Goal: Task Accomplishment & Management: Manage account settings

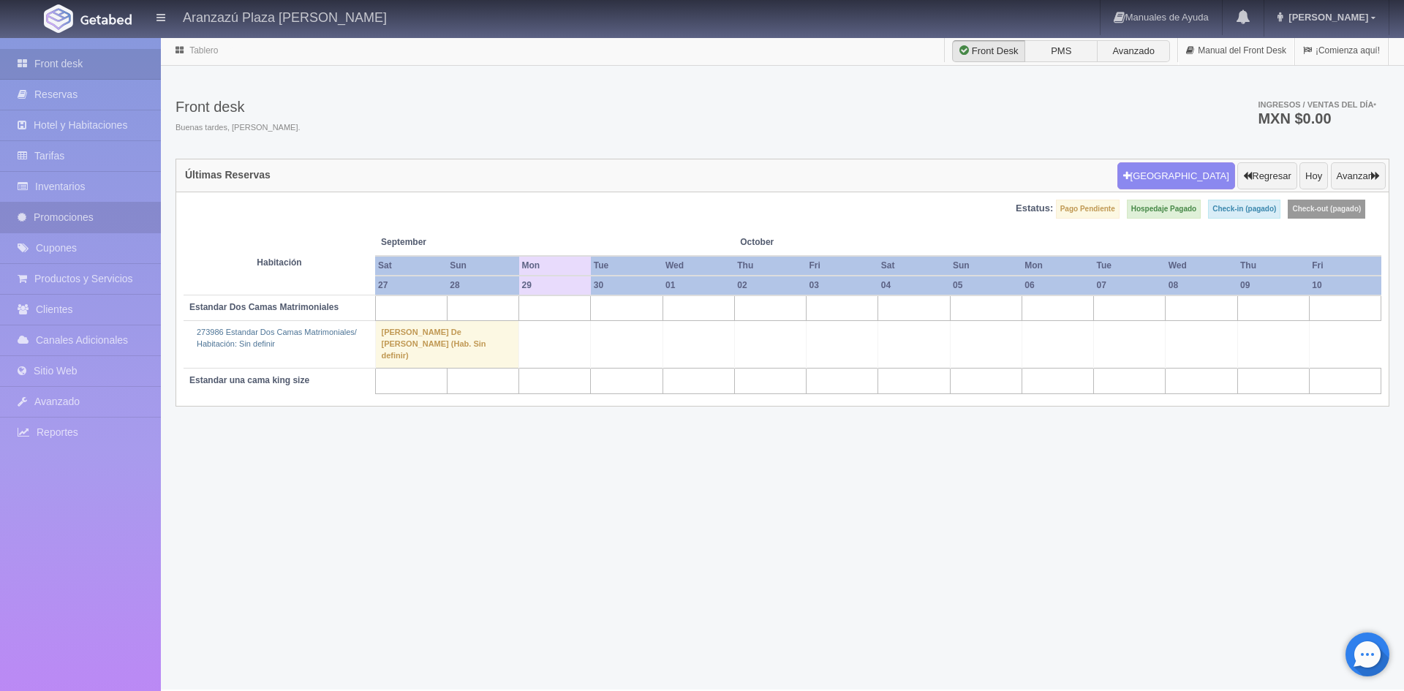
click at [42, 217] on link "Promociones" at bounding box center [80, 218] width 161 height 30
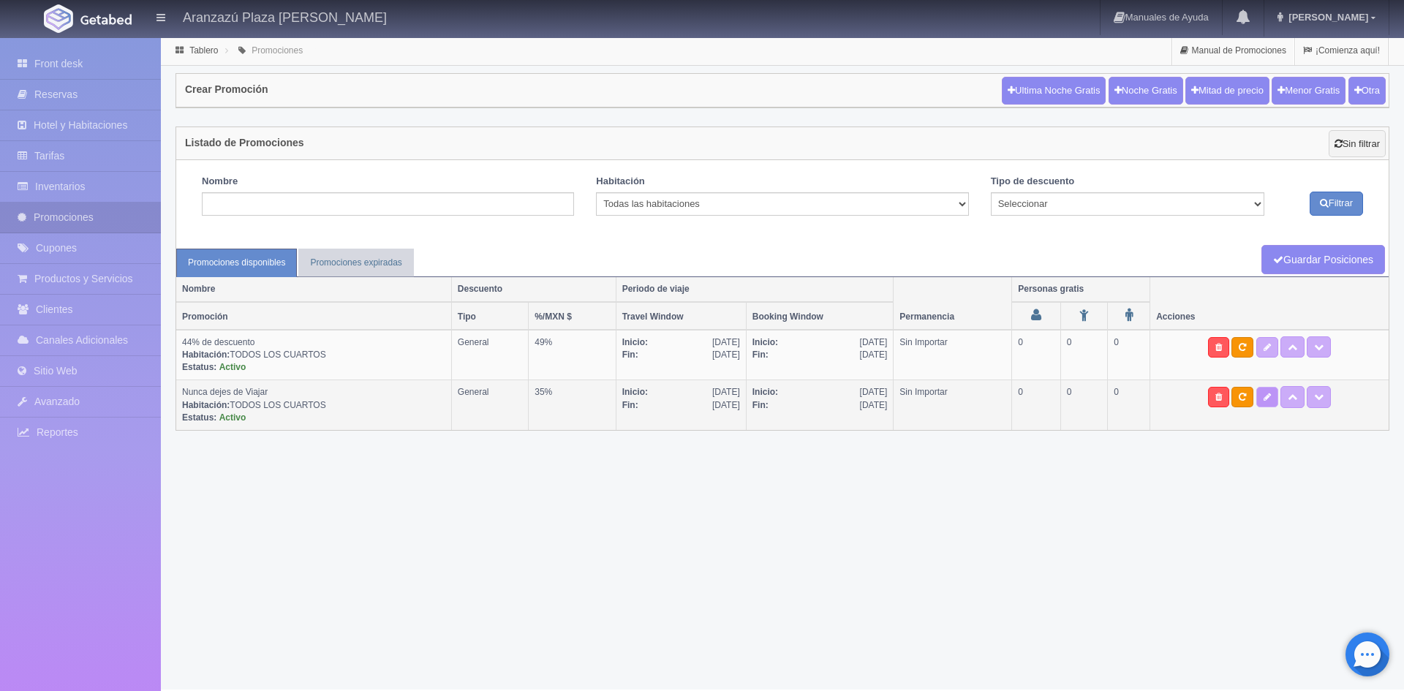
click at [1272, 404] on link at bounding box center [1268, 397] width 22 height 20
type textarea "sujeta a disponibilidad previo pago. una vez reservado se enviará al correo la …"
select select "General"
type input "01-02-2025"
type input "31-01-2026"
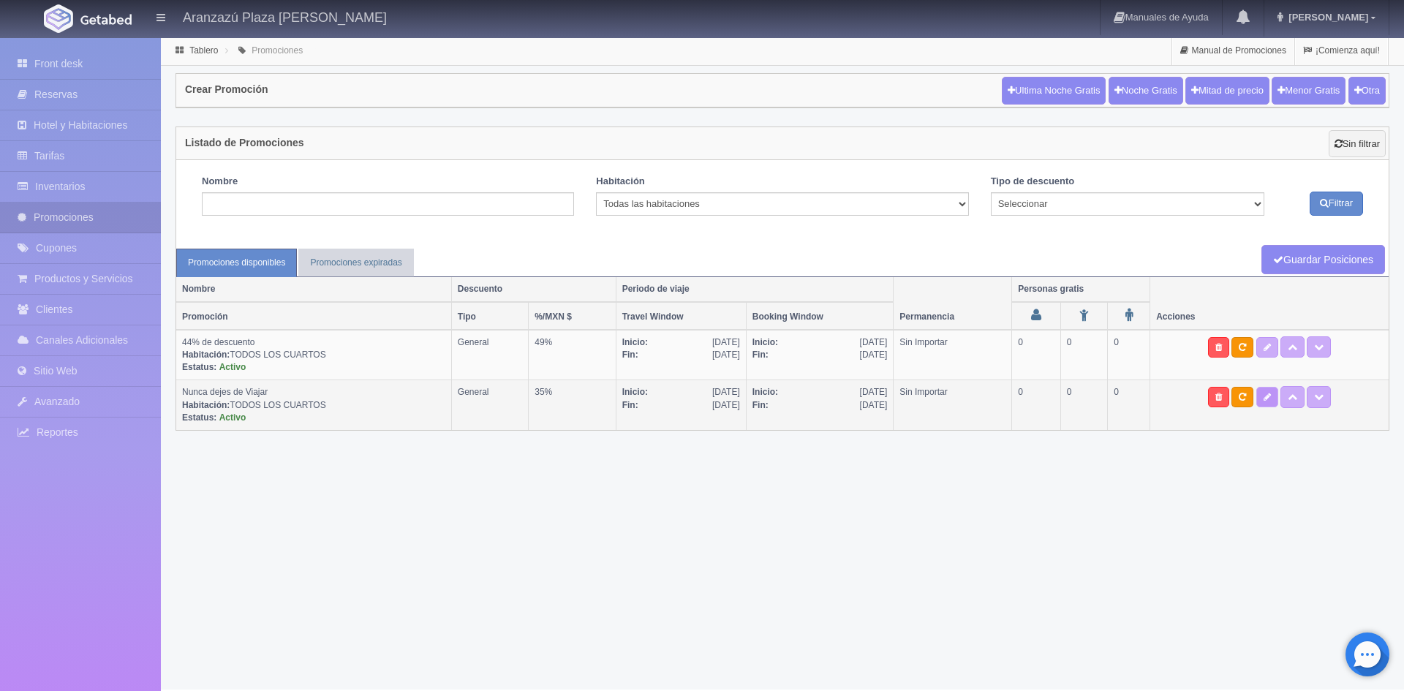
type input "18-11-2024"
type input "31-01-2026"
checkbox input "true"
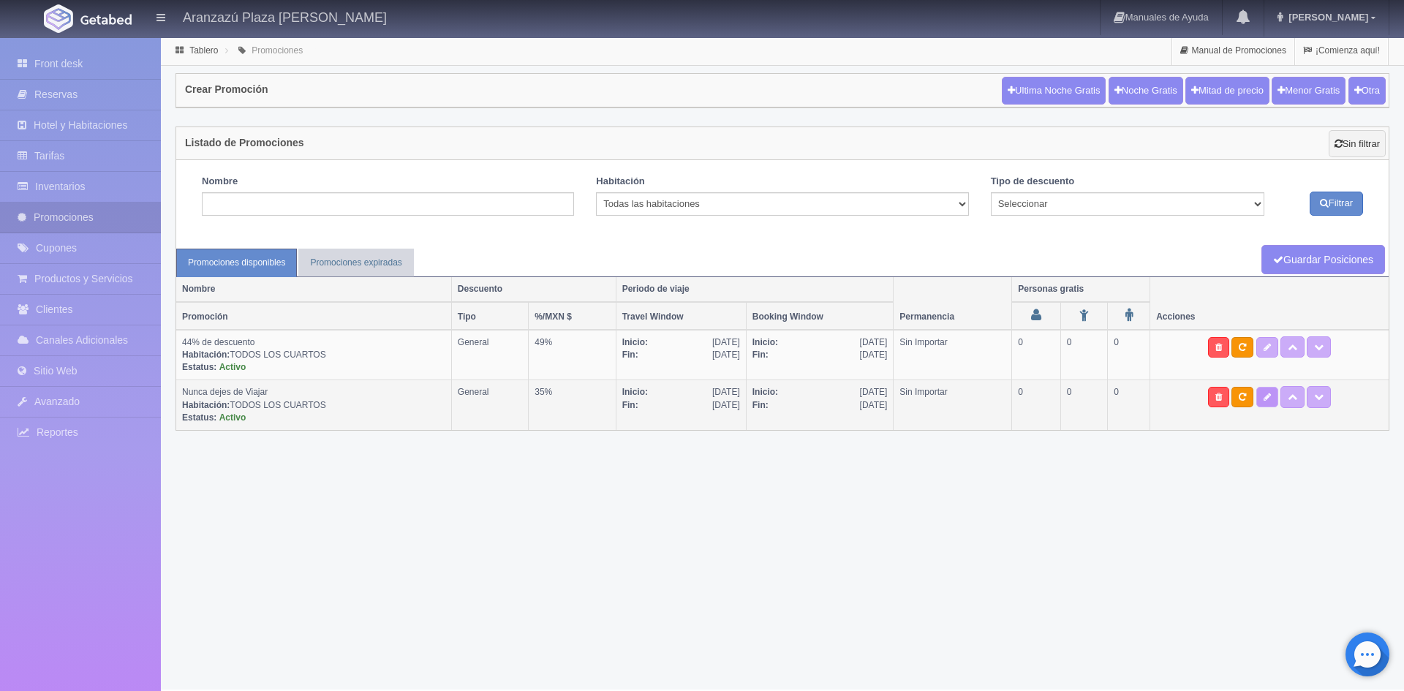
checkbox input "true"
type input "35"
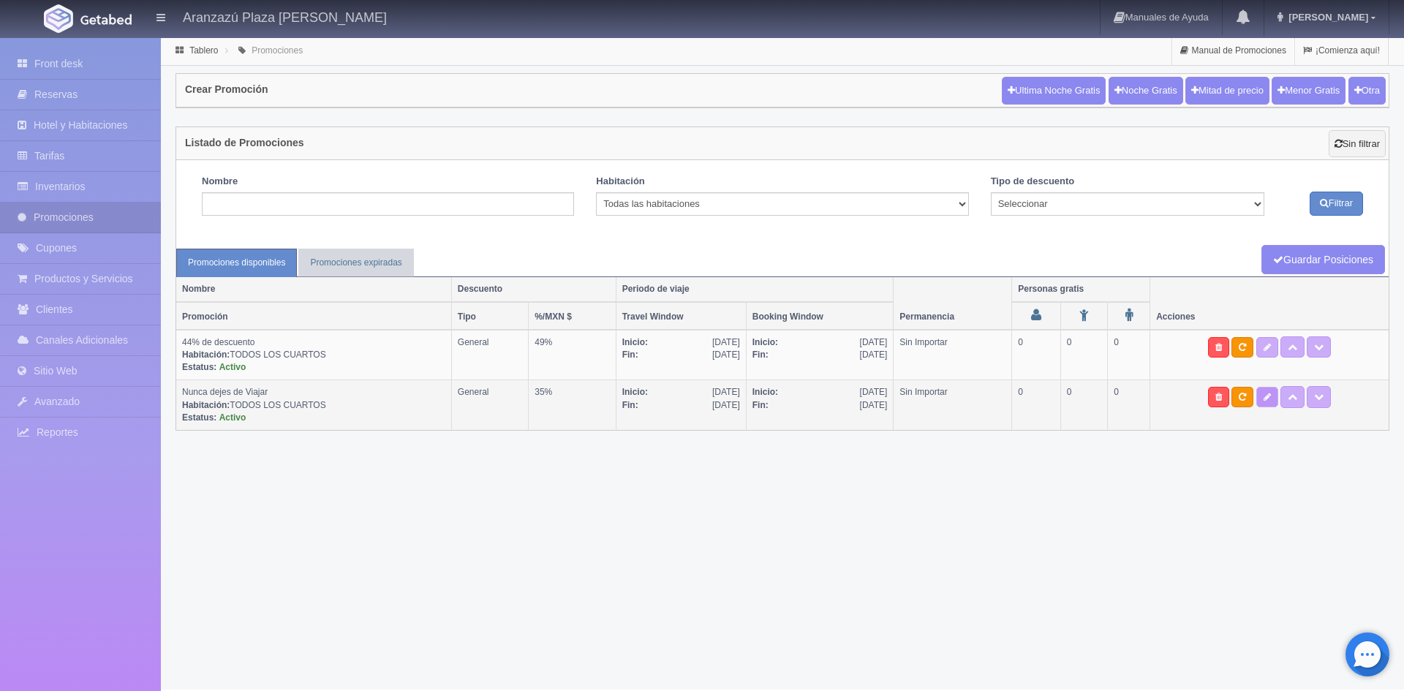
type input "0"
type input "999"
select select "Nunca dejes de Viajar"
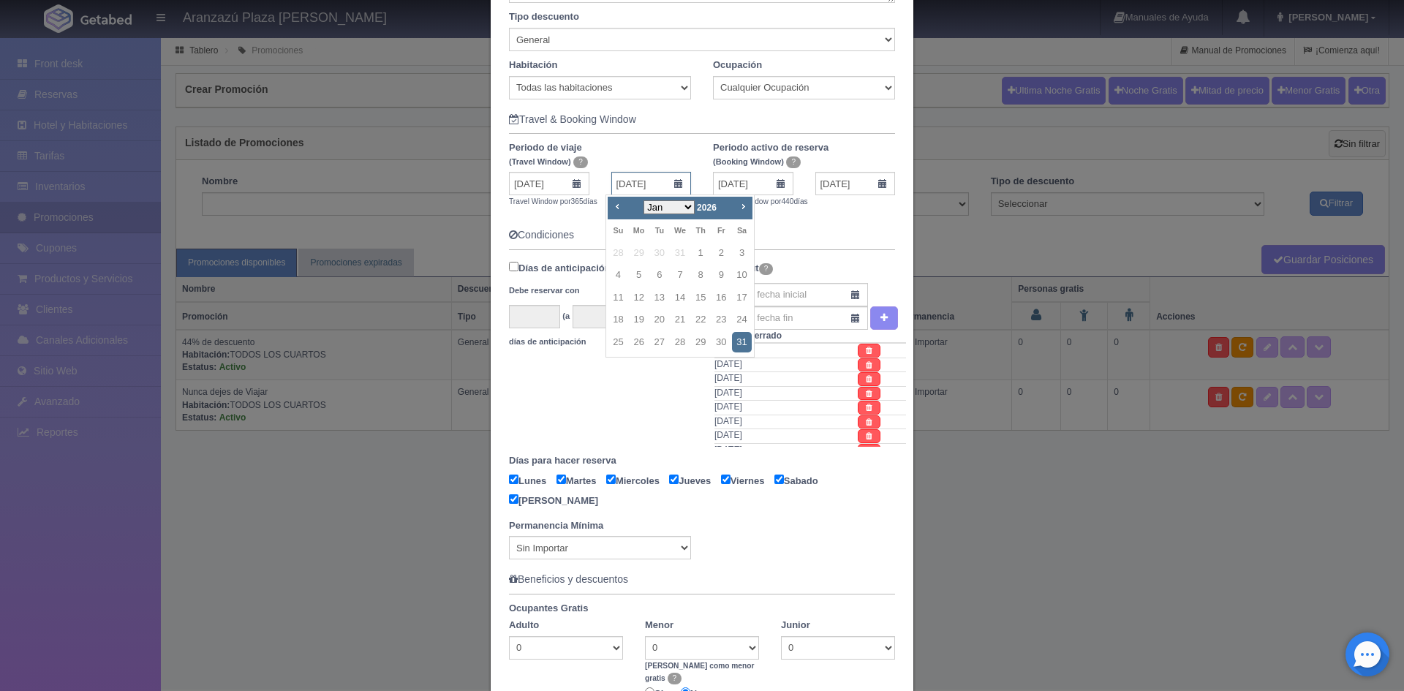
click at [674, 185] on input "31-01-2026" at bounding box center [651, 183] width 80 height 23
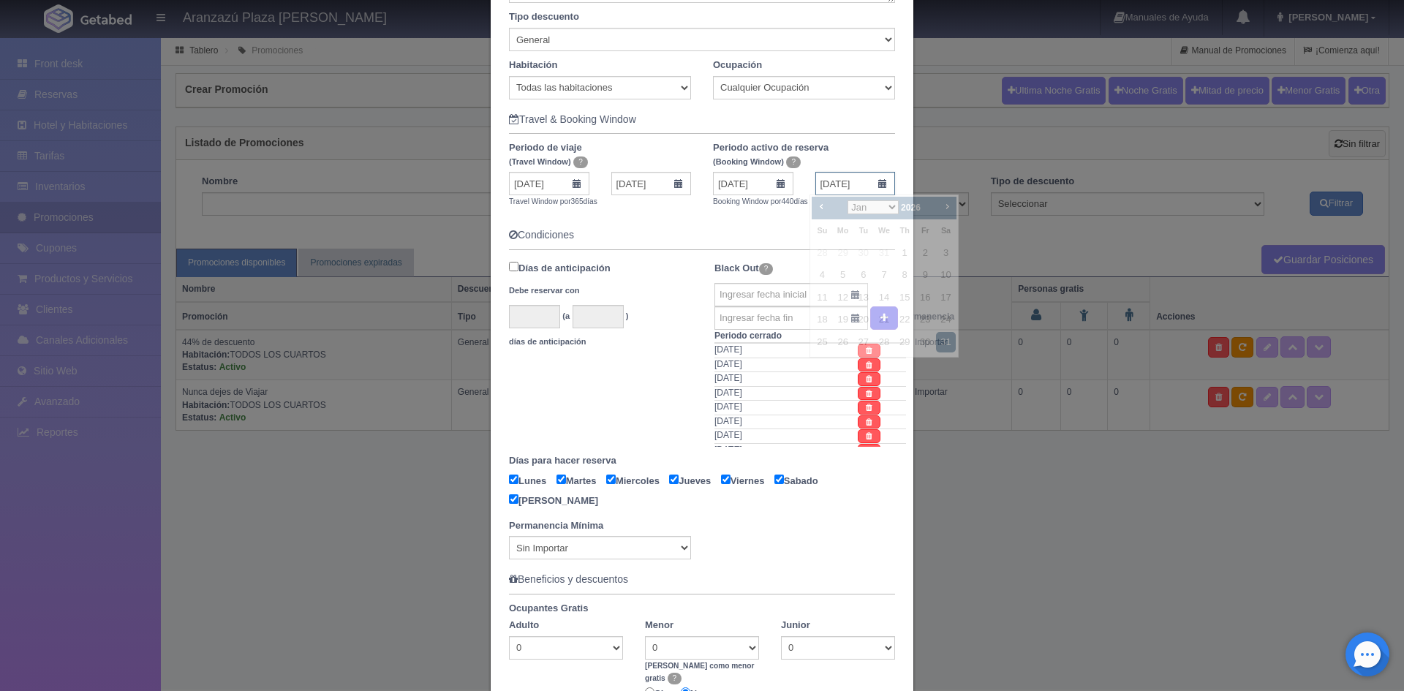
click at [878, 180] on input "31-01-2026" at bounding box center [856, 183] width 80 height 23
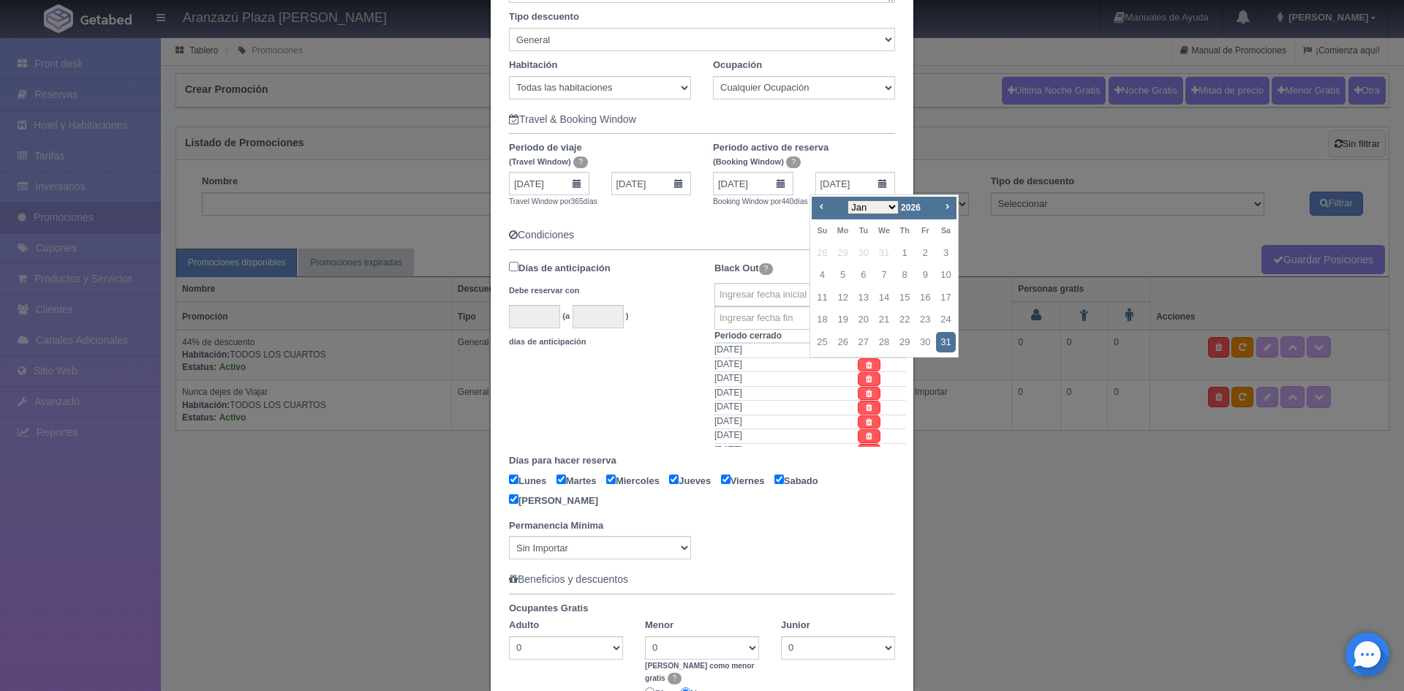
click at [908, 203] on span "2026" at bounding box center [911, 208] width 20 height 10
click at [813, 208] on div "Prev Next Jan Feb Mar Apr May Jun Jul Aug Sep Oct Nov Dec 2026" at bounding box center [884, 208] width 144 height 23
click at [819, 206] on span "Prev" at bounding box center [822, 206] width 12 height 12
click at [819, 207] on span "Prev" at bounding box center [822, 206] width 12 height 12
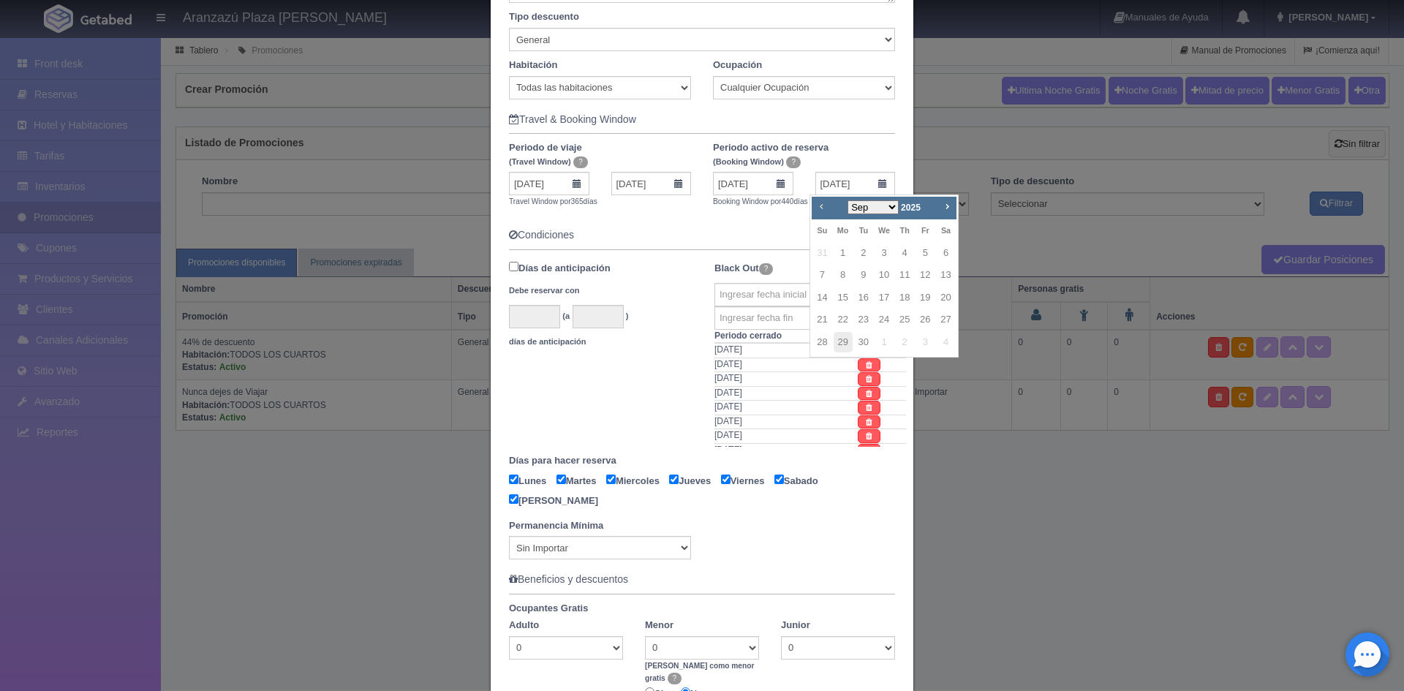
click at [819, 210] on span "Prev" at bounding box center [822, 206] width 12 height 12
click at [819, 212] on span "Prev" at bounding box center [822, 206] width 12 height 12
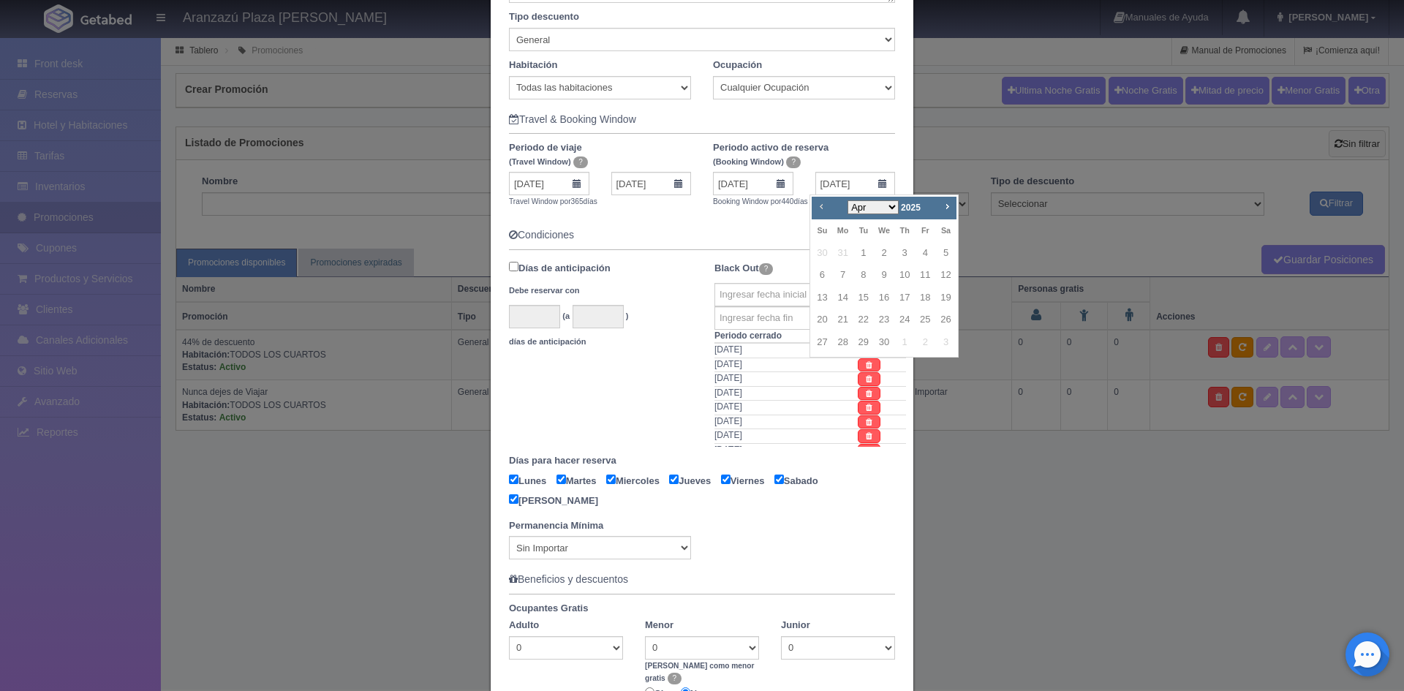
click at [819, 212] on span "Prev" at bounding box center [822, 206] width 12 height 12
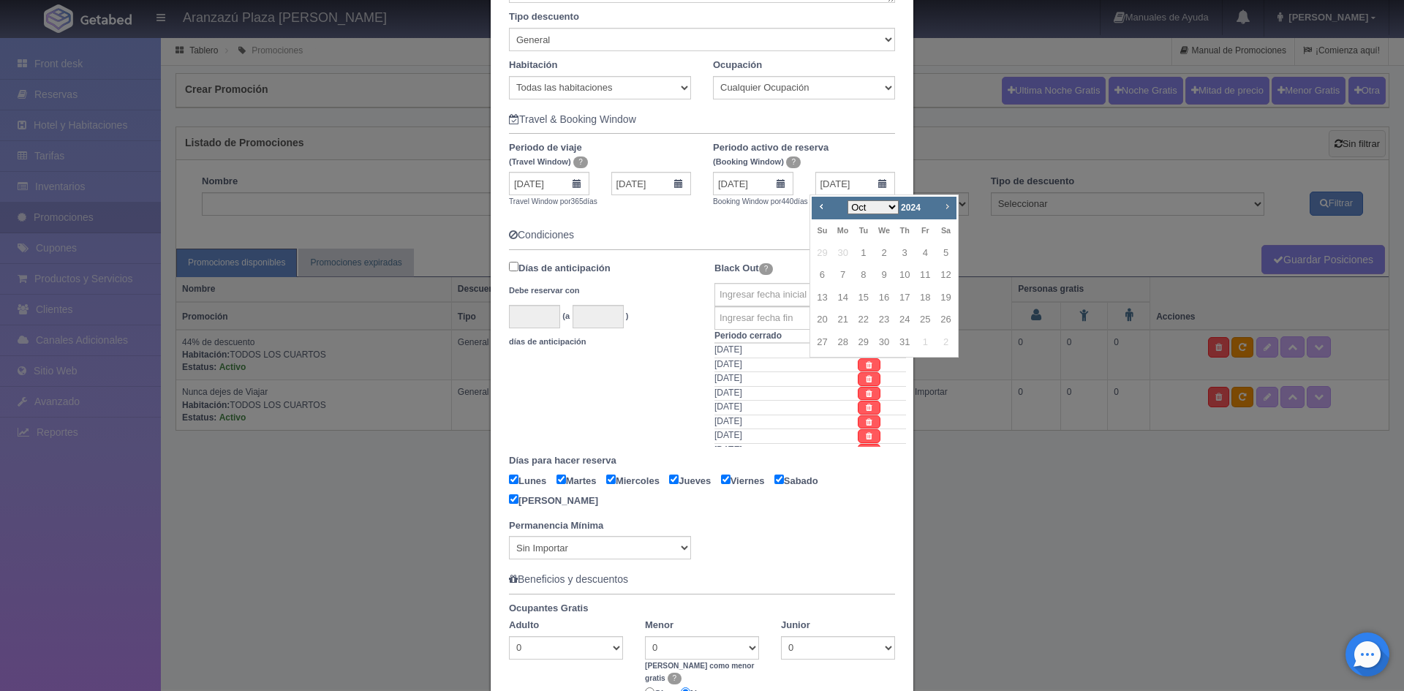
click at [947, 203] on span "Next" at bounding box center [947, 206] width 12 height 12
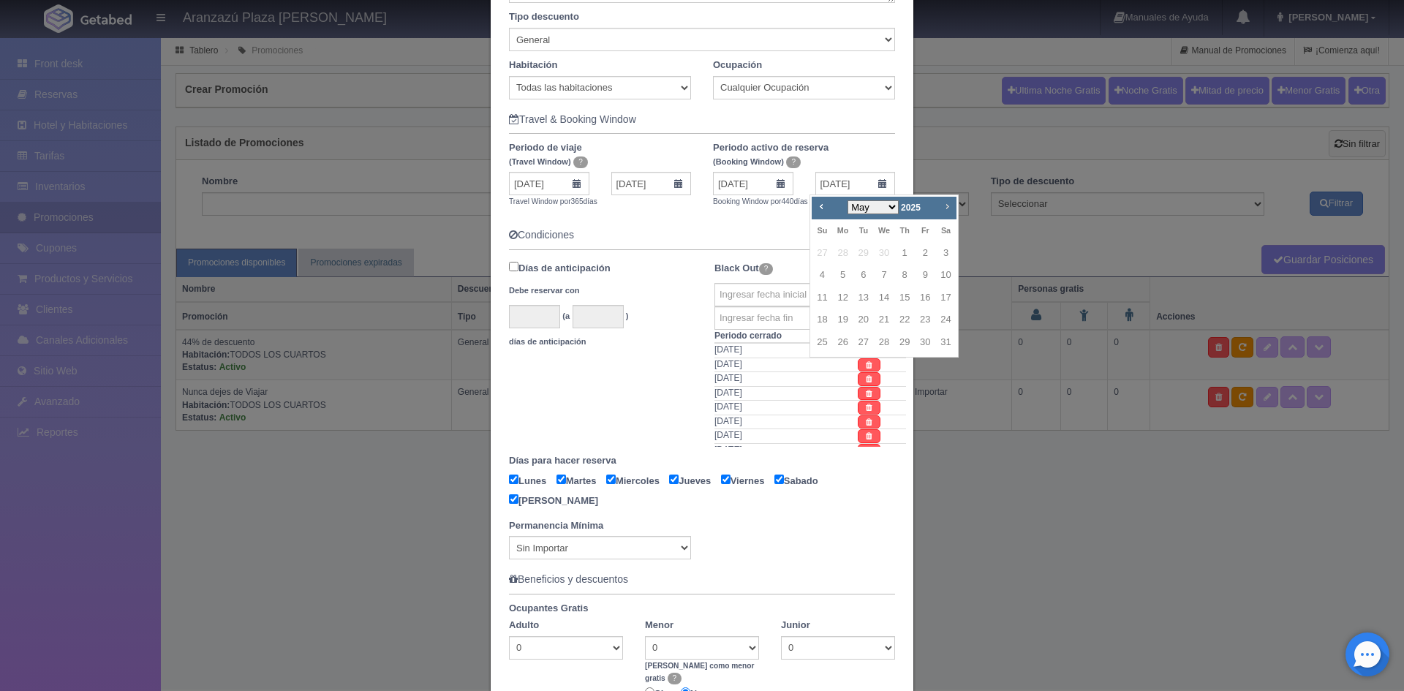
click at [945, 203] on span "Next" at bounding box center [947, 206] width 12 height 12
click at [944, 203] on span "Next" at bounding box center [947, 206] width 12 height 12
click at [909, 319] on link "23" at bounding box center [904, 319] width 19 height 21
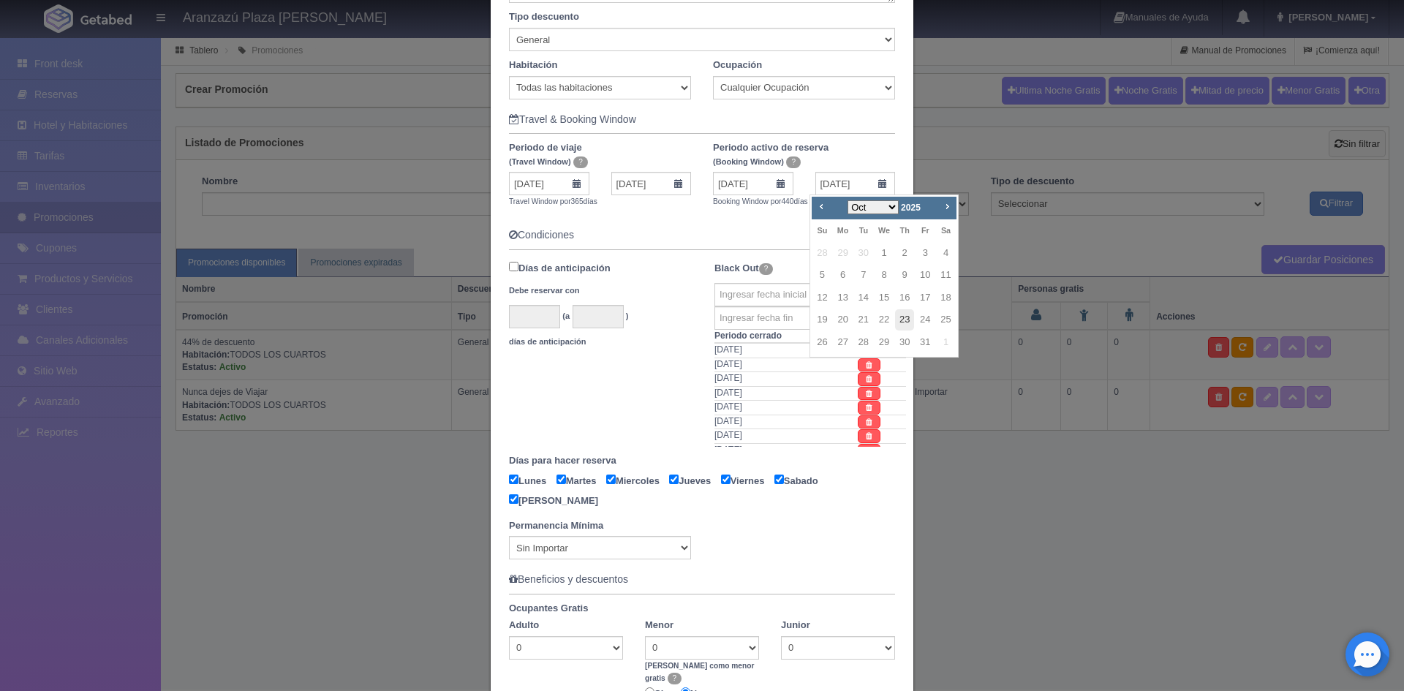
type input "23-10-2025"
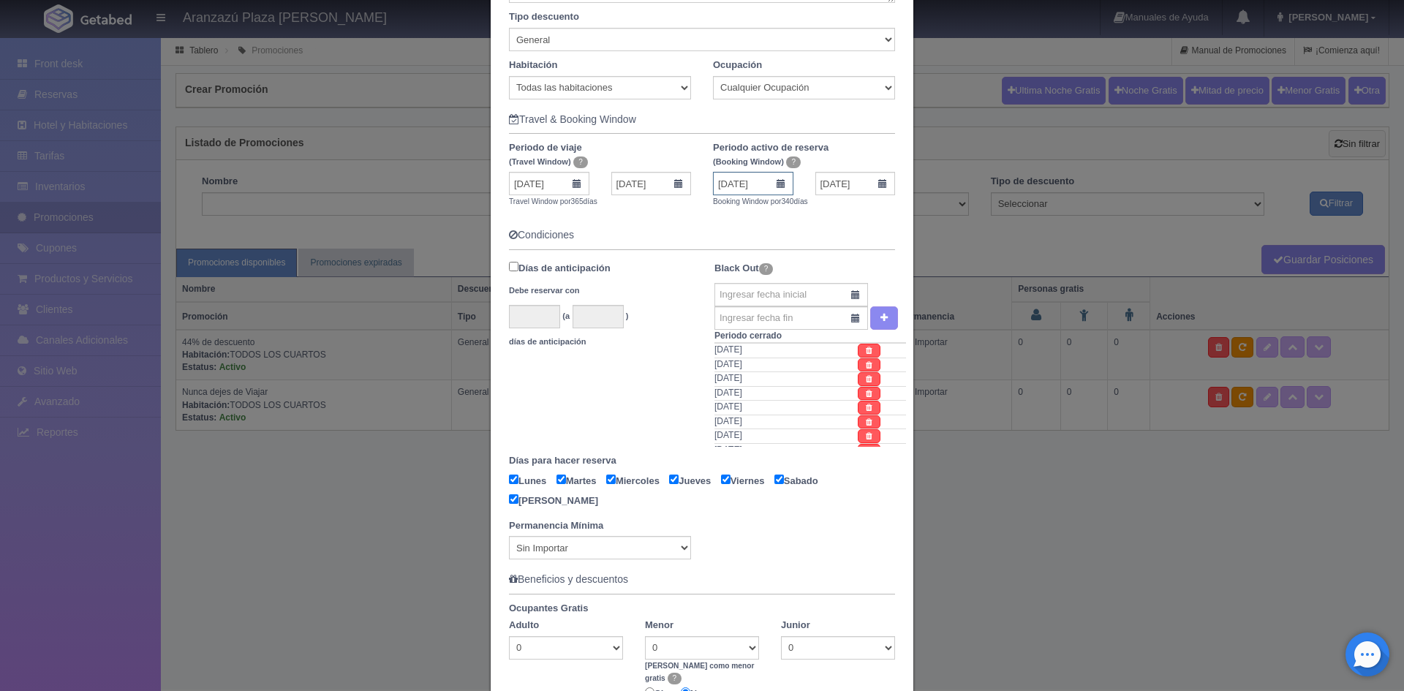
click at [772, 187] on input "18-11-2024" at bounding box center [753, 183] width 80 height 23
click at [670, 186] on input "31-01-2026" at bounding box center [651, 183] width 80 height 23
click at [625, 214] on link "Prev" at bounding box center [617, 206] width 16 height 16
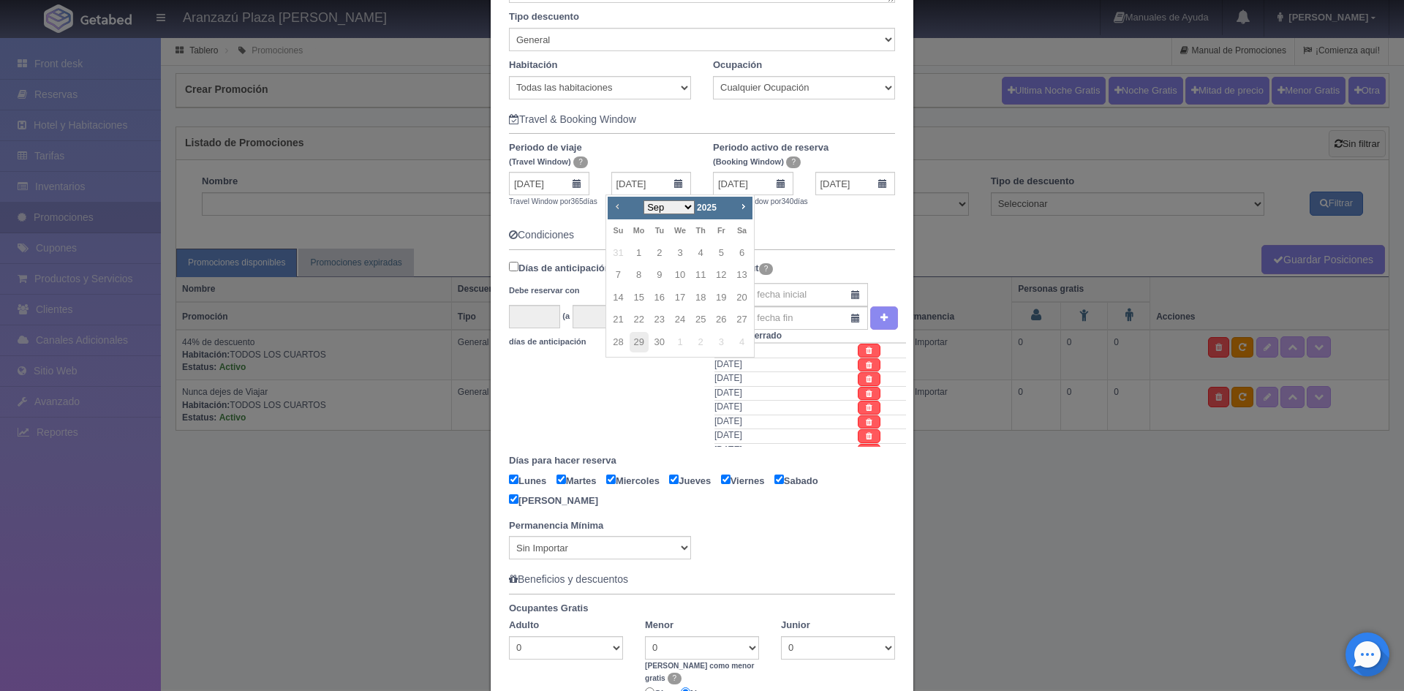
click at [625, 214] on link "Prev" at bounding box center [617, 206] width 16 height 16
click at [748, 206] on span "Next" at bounding box center [743, 206] width 12 height 12
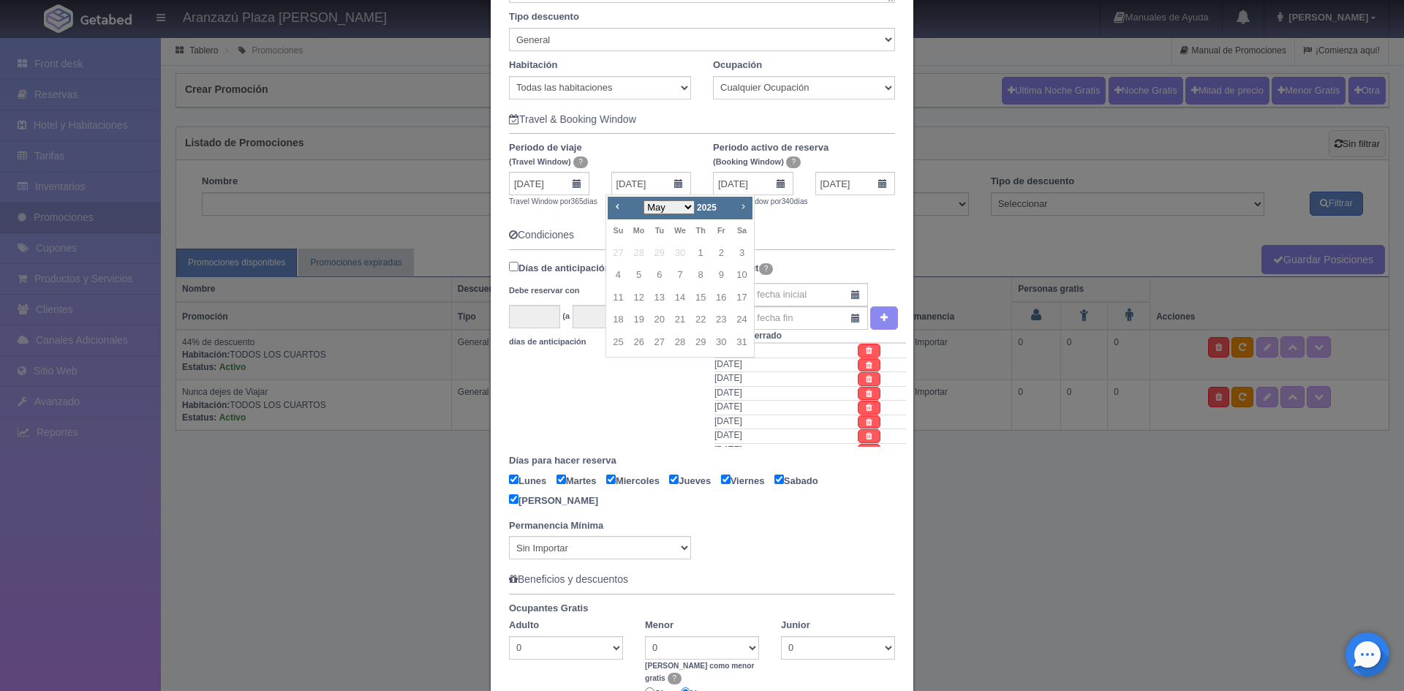
click at [748, 206] on span "Next" at bounding box center [743, 206] width 12 height 12
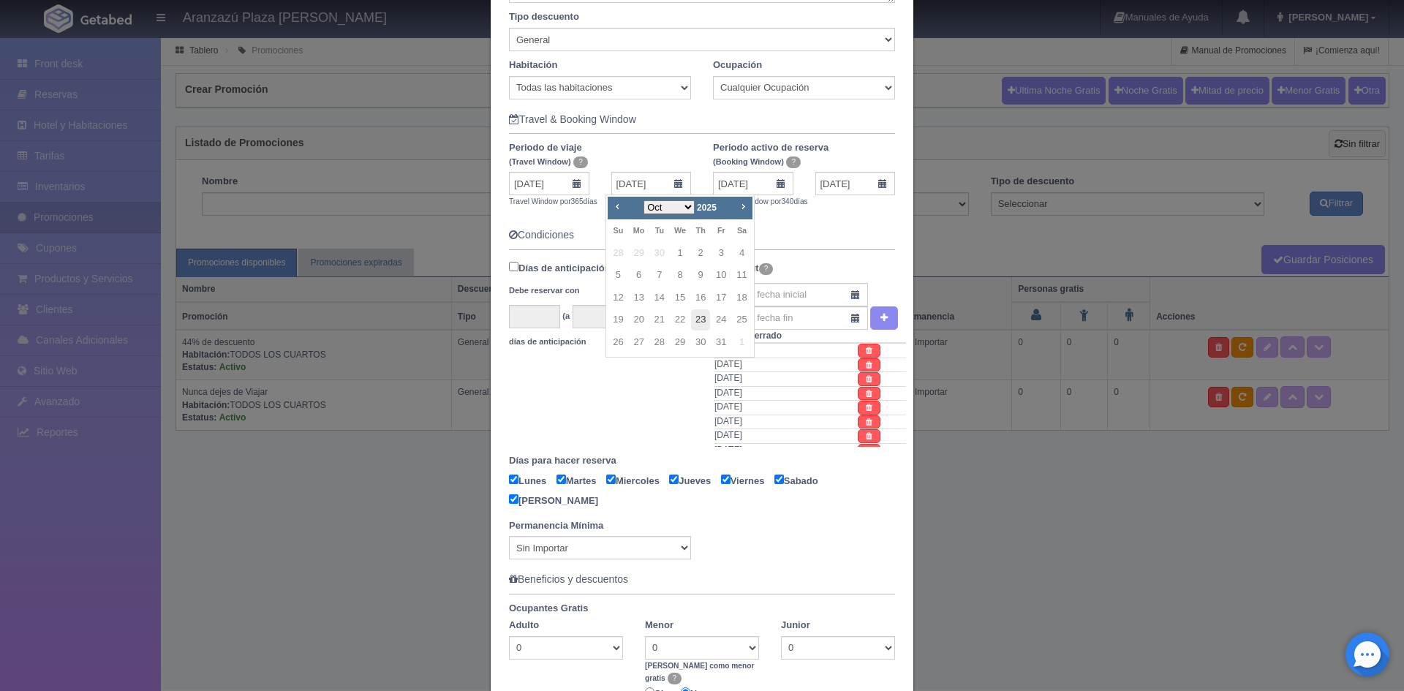
click at [701, 315] on link "23" at bounding box center [700, 319] width 19 height 21
type input "23-10-2025"
click at [788, 297] on input "text" at bounding box center [792, 294] width 154 height 23
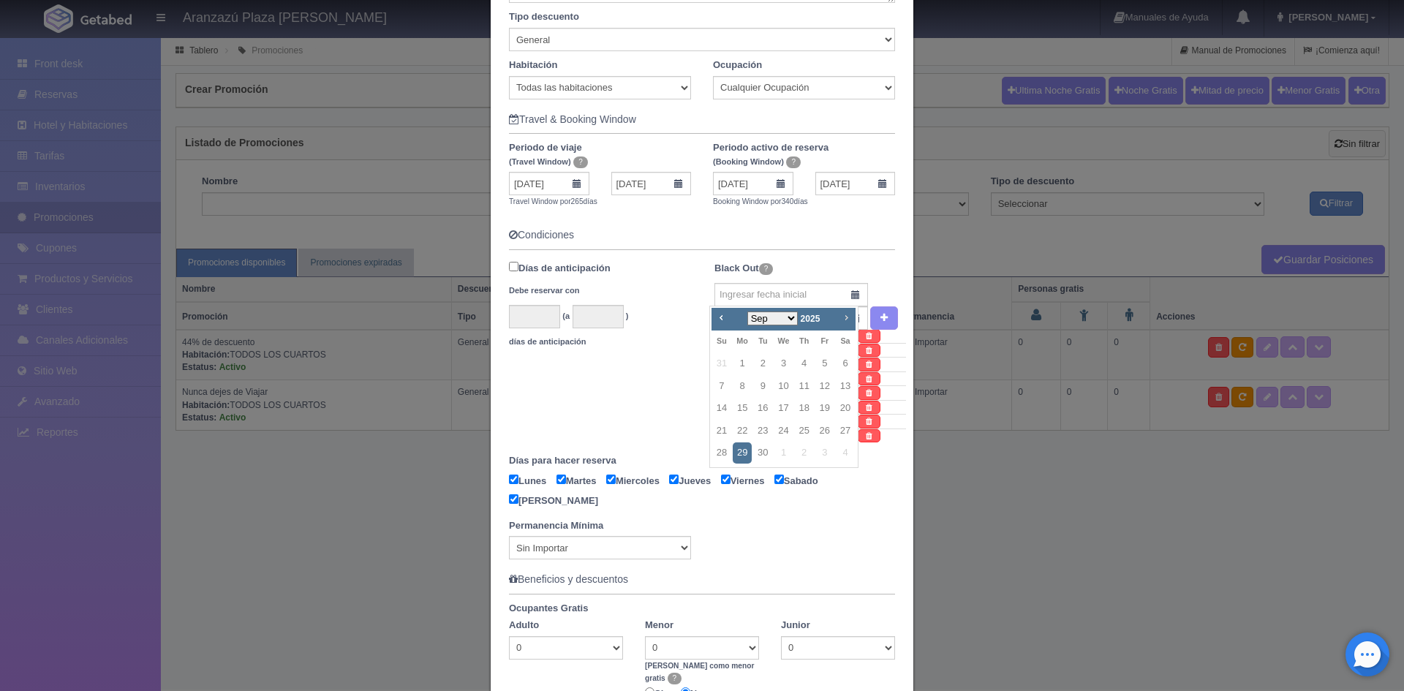
click at [847, 316] on span "Next" at bounding box center [846, 318] width 12 height 12
click at [769, 390] on link "7" at bounding box center [762, 386] width 19 height 21
type input "07-10-2025"
click at [851, 319] on input "text" at bounding box center [792, 317] width 154 height 23
drag, startPoint x: 845, startPoint y: 410, endPoint x: 860, endPoint y: 366, distance: 47.2
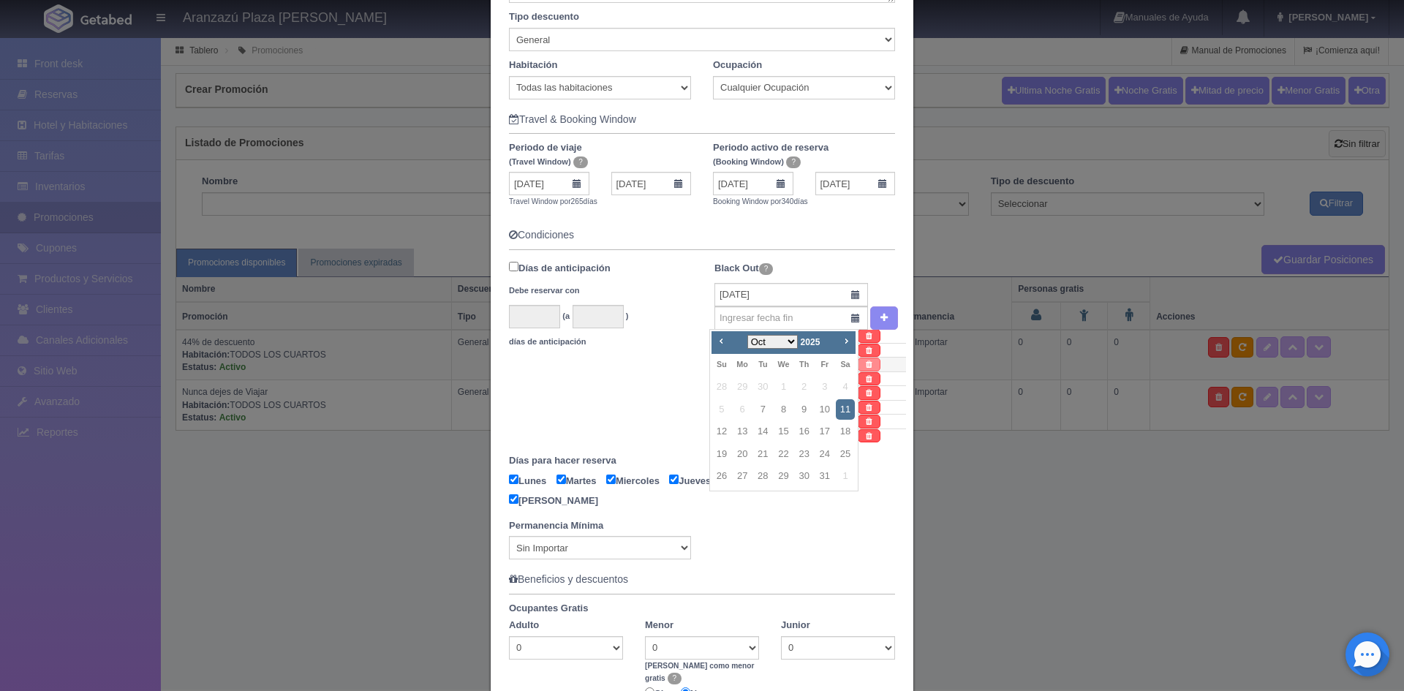
click at [845, 409] on link "11" at bounding box center [845, 409] width 19 height 21
type input "11-10-2025"
click at [875, 312] on button "button" at bounding box center [884, 318] width 28 height 24
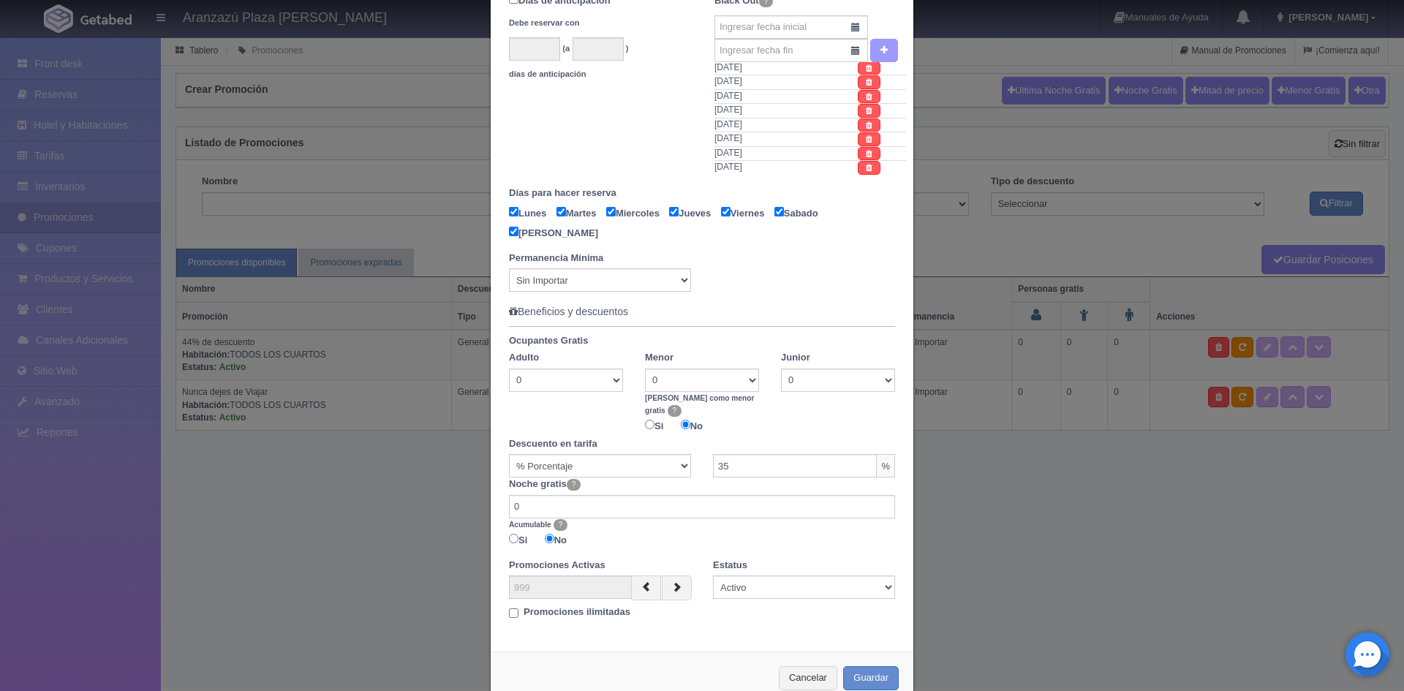
scroll to position [584, 0]
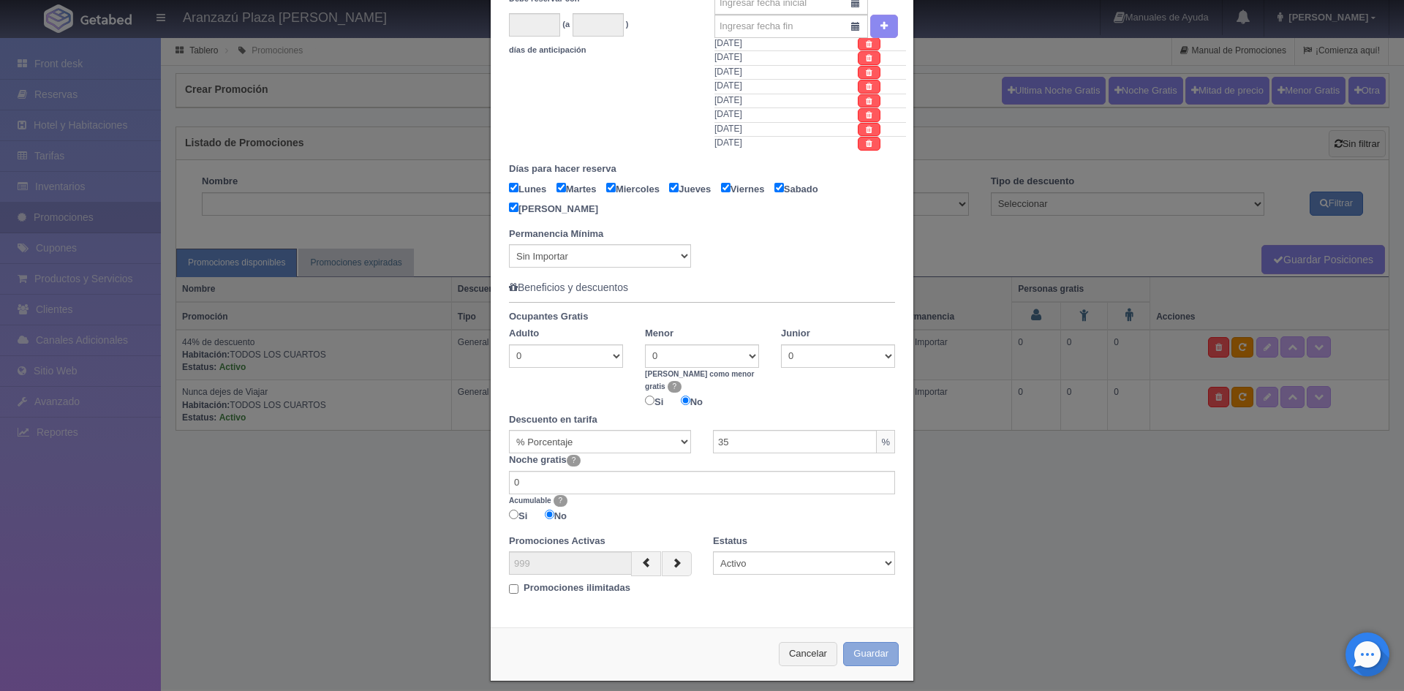
click at [859, 642] on button "Guardar" at bounding box center [871, 654] width 56 height 24
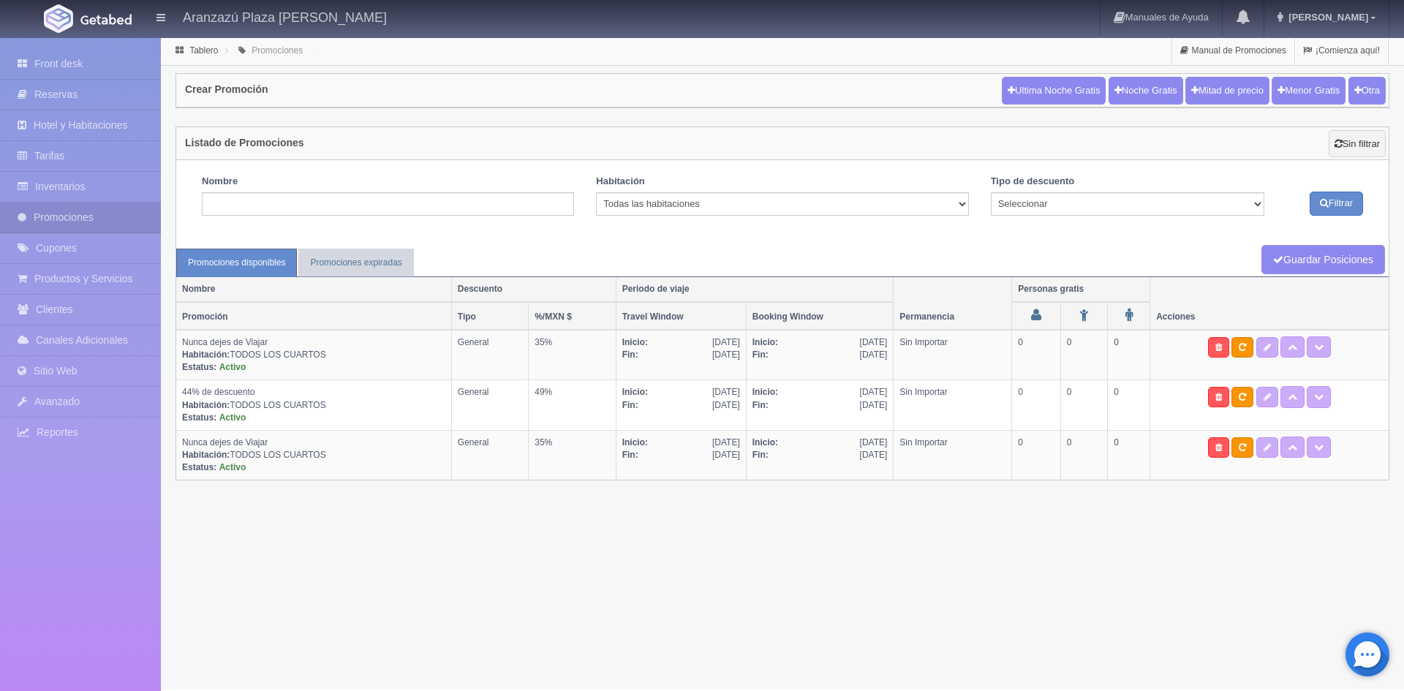
click at [854, 134] on div "Listado de Promociones Sin filtrar" at bounding box center [782, 144] width 1213 height 34
click at [1225, 456] on link at bounding box center [1218, 447] width 21 height 20
